Goal: Information Seeking & Learning: Learn about a topic

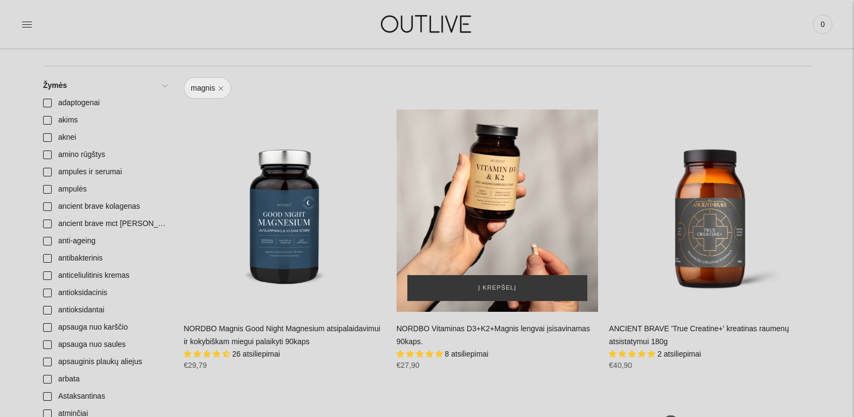
scroll to position [162, 0]
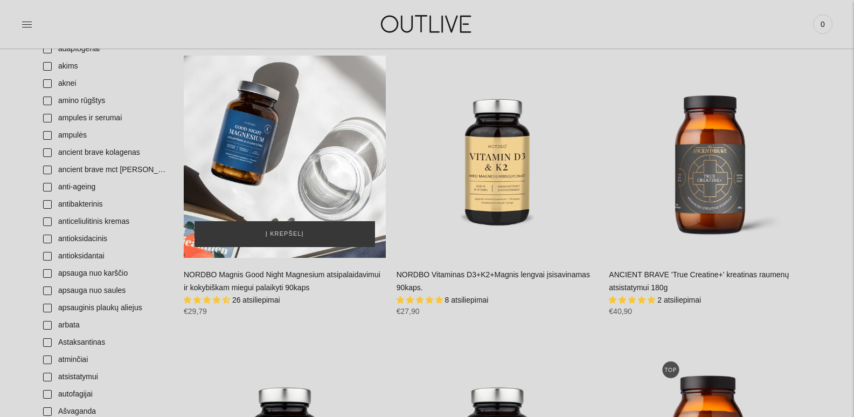
click at [348, 157] on div "NORDBO Magnis Good Night Magnesium atsipalaidavimui ir kokybiškam miegui palaik…" at bounding box center [285, 157] width 202 height 202
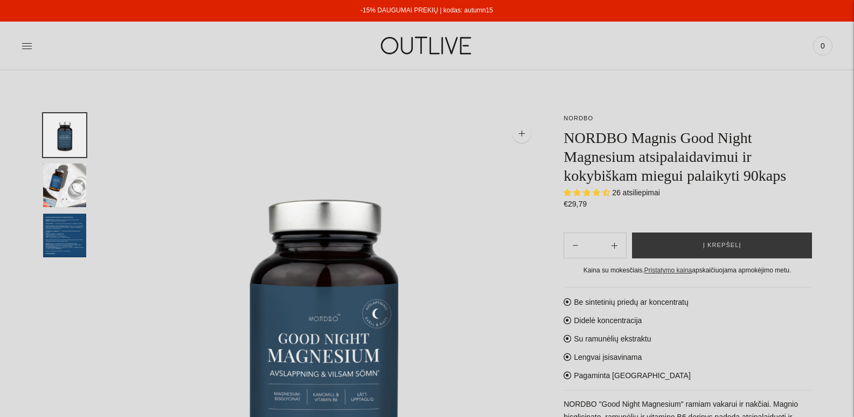
select select "**********"
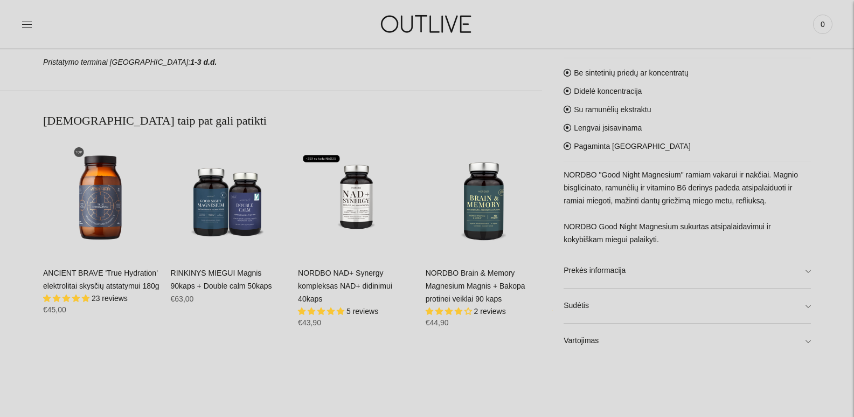
scroll to position [647, 0]
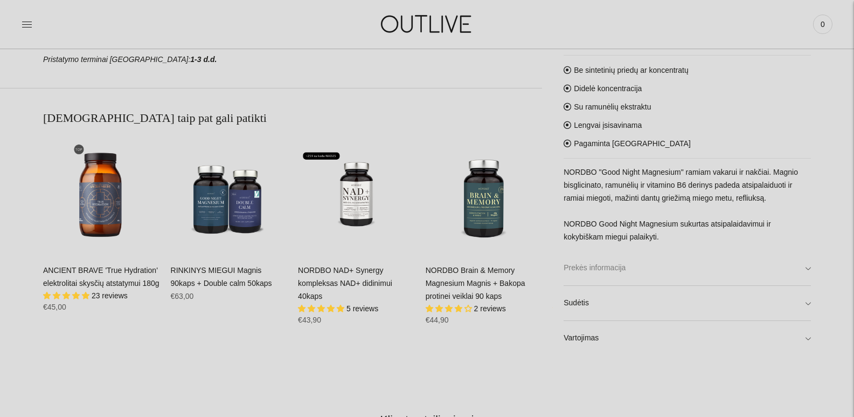
click at [805, 261] on link "Prekės informacija" at bounding box center [687, 268] width 247 height 34
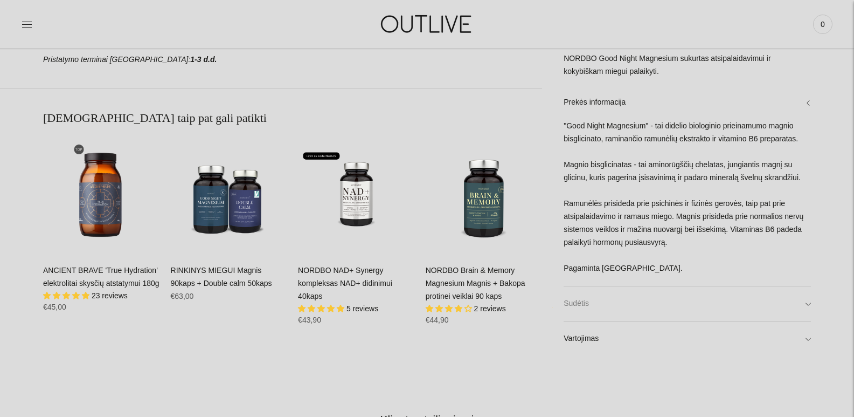
click at [807, 302] on link "Sudėtis" at bounding box center [687, 303] width 247 height 34
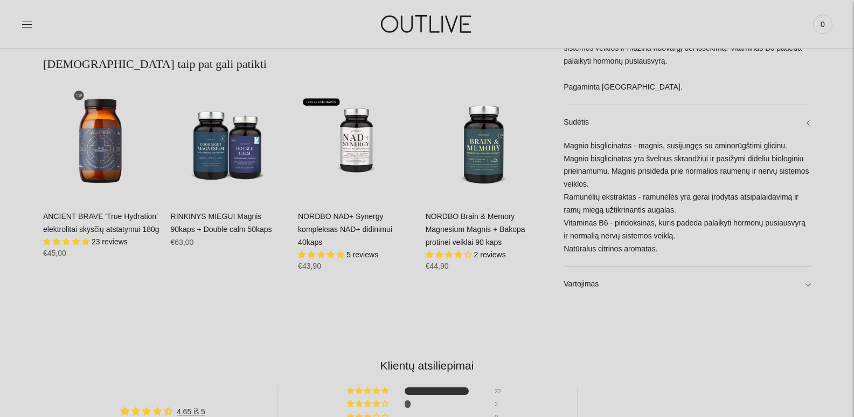
scroll to position [755, 0]
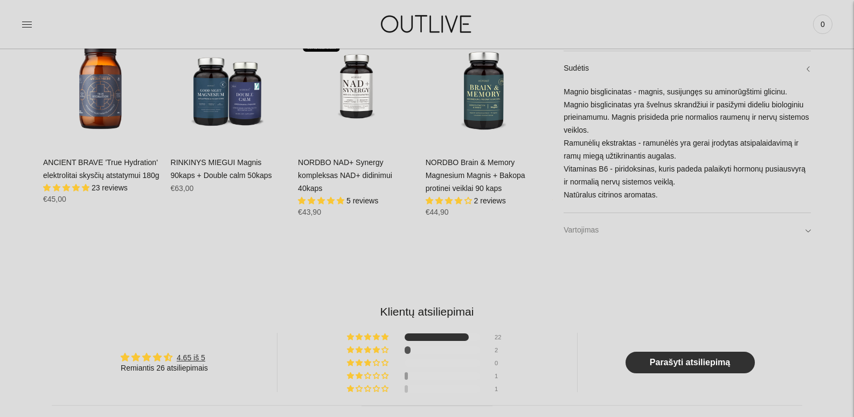
click at [808, 229] on link "Vartojimas" at bounding box center [687, 230] width 247 height 34
